Goal: Ask a question

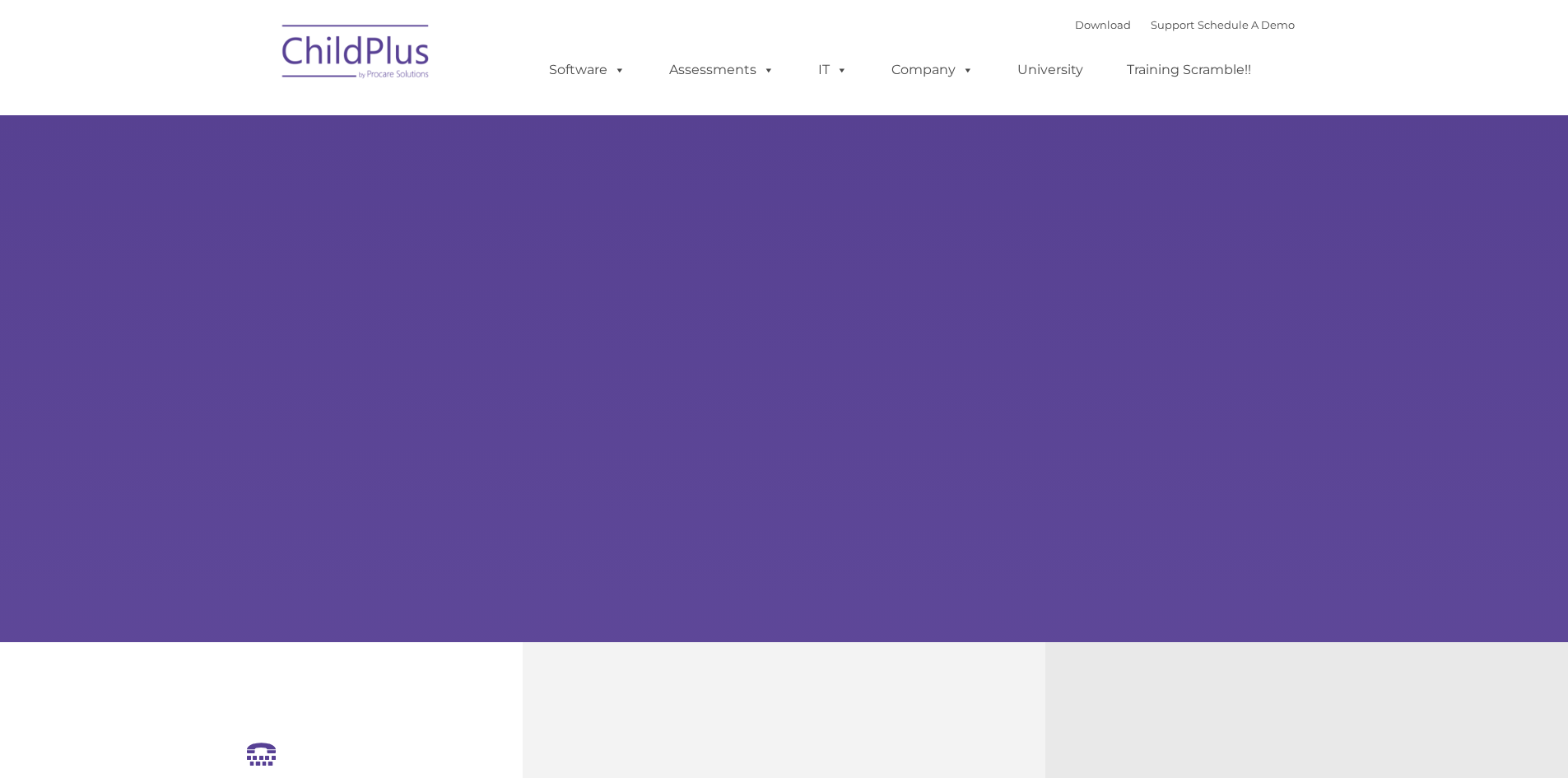
select select "MEDIUM"
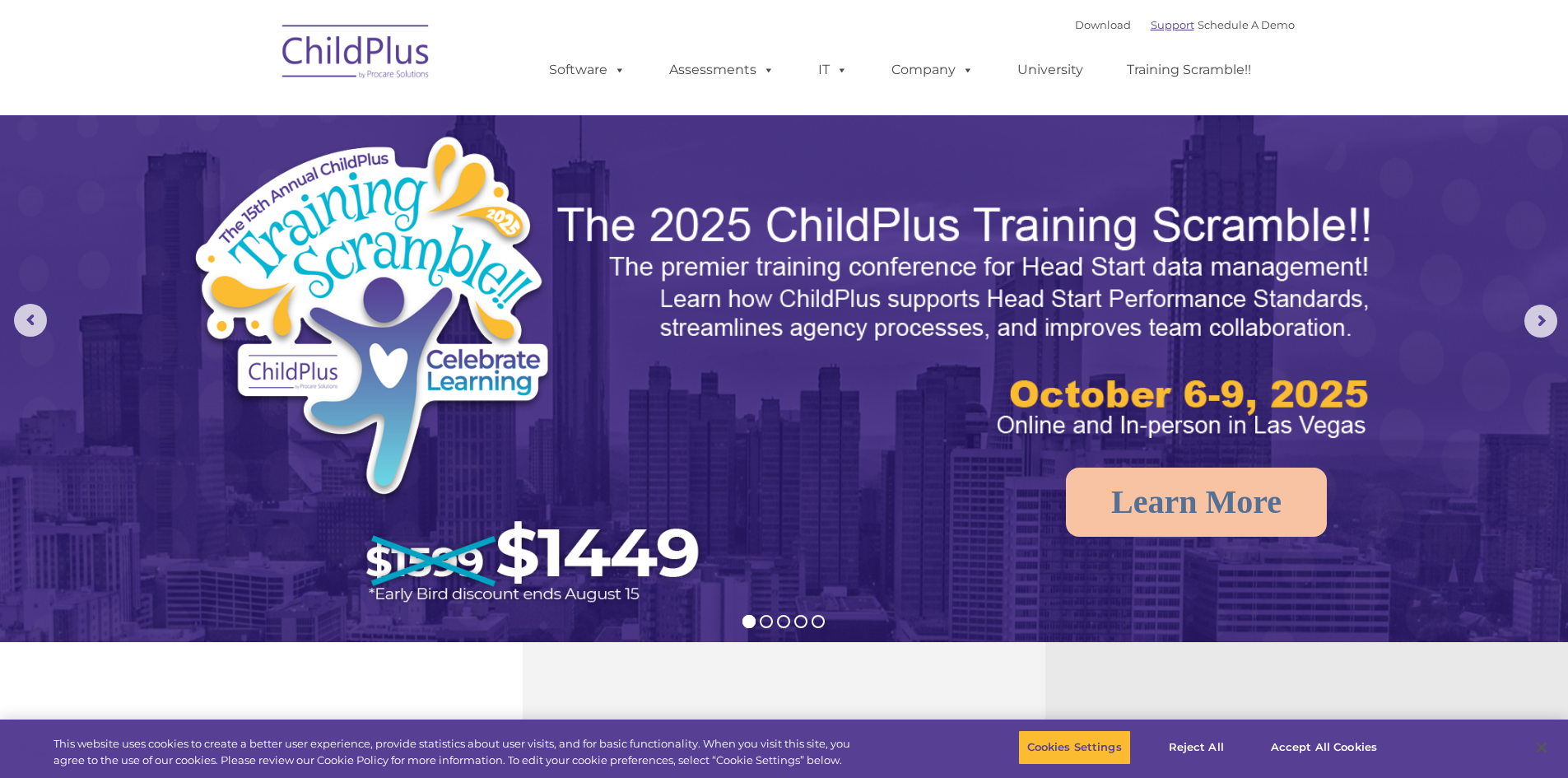
click at [1151, 24] on link "Support" at bounding box center [1172, 25] width 43 height 13
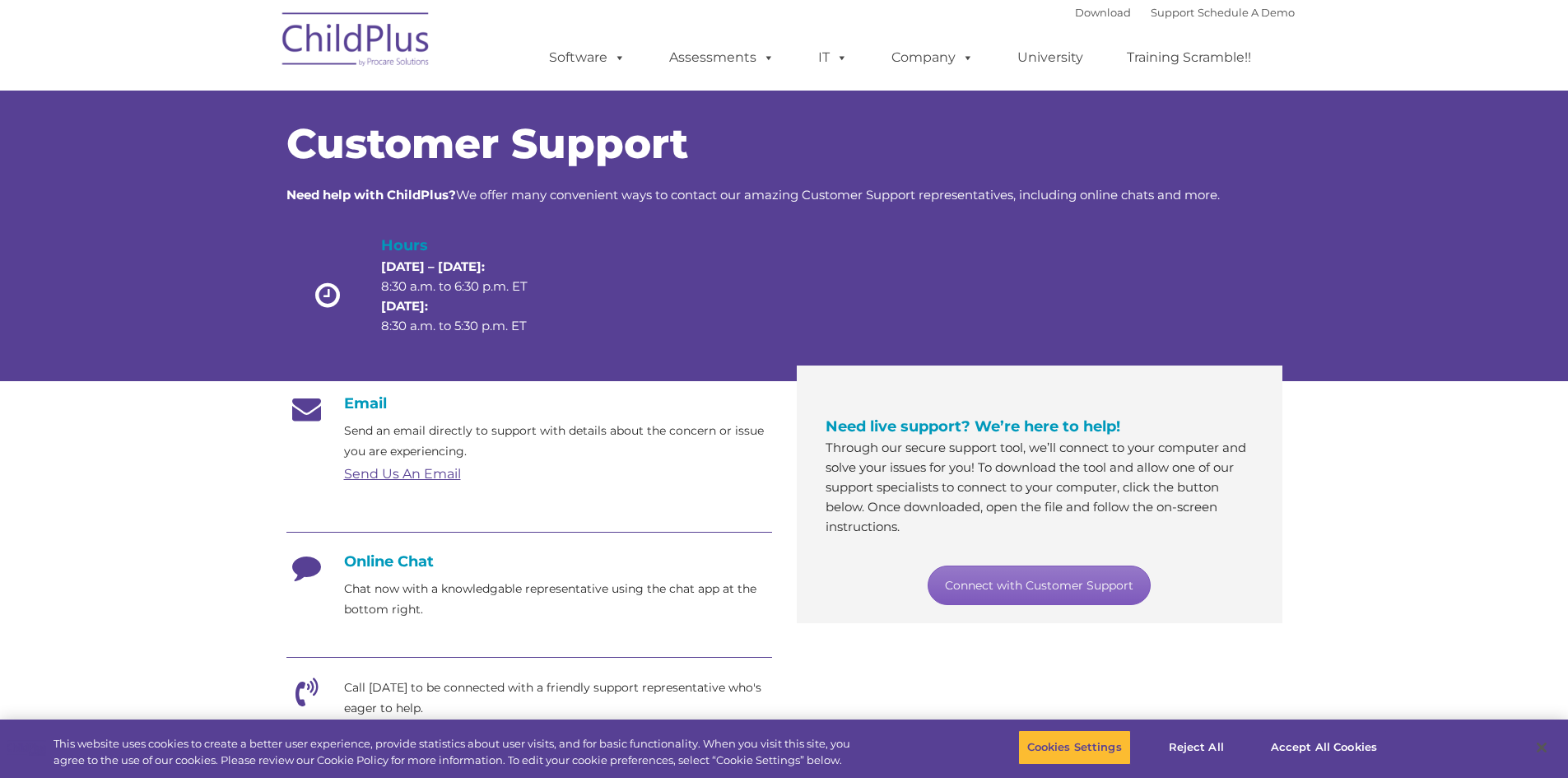
click at [1016, 586] on link "Connect with Customer Support" at bounding box center [1039, 585] width 223 height 39
